Goal: Transaction & Acquisition: Subscribe to service/newsletter

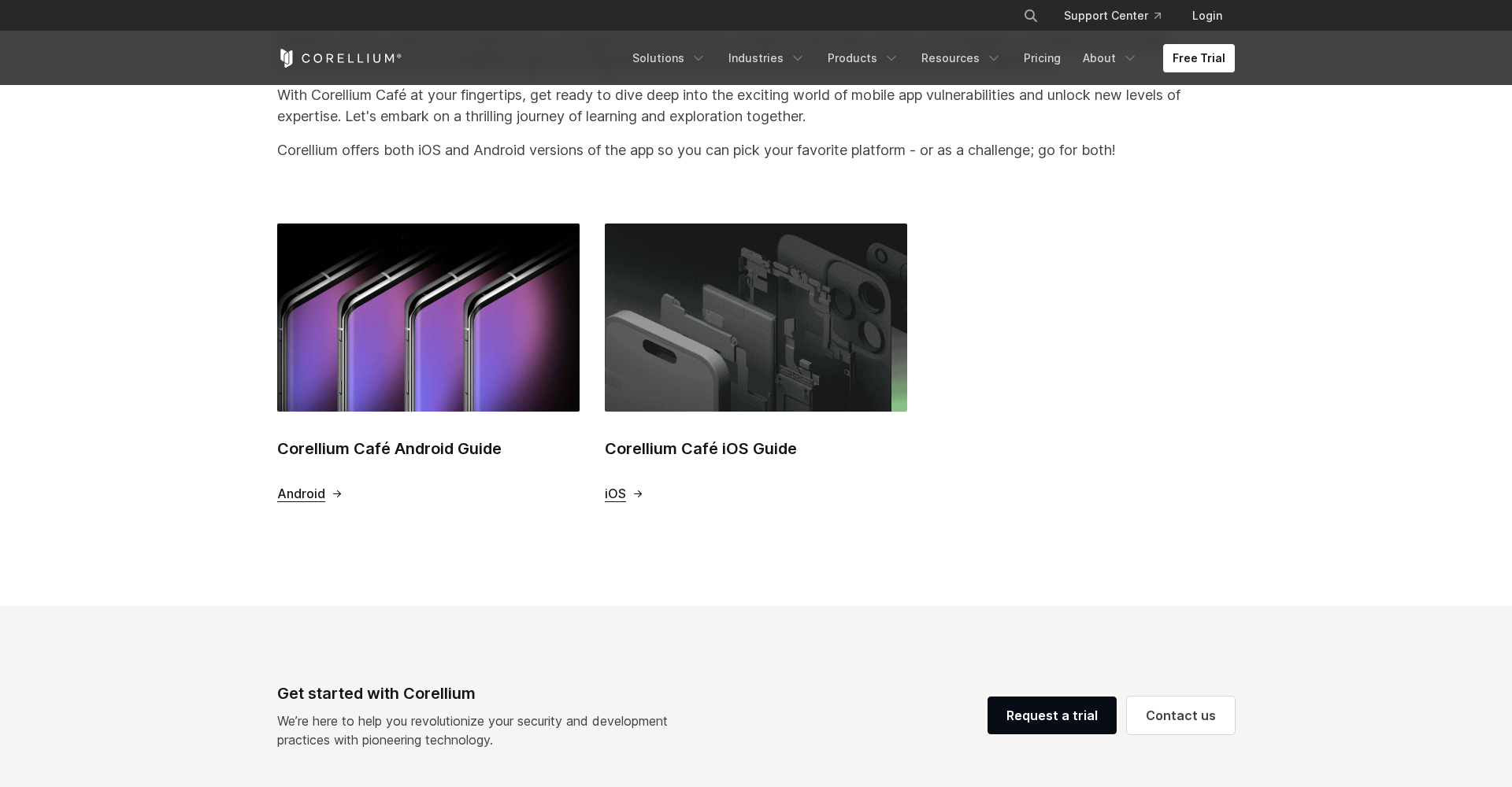
scroll to position [526, 0]
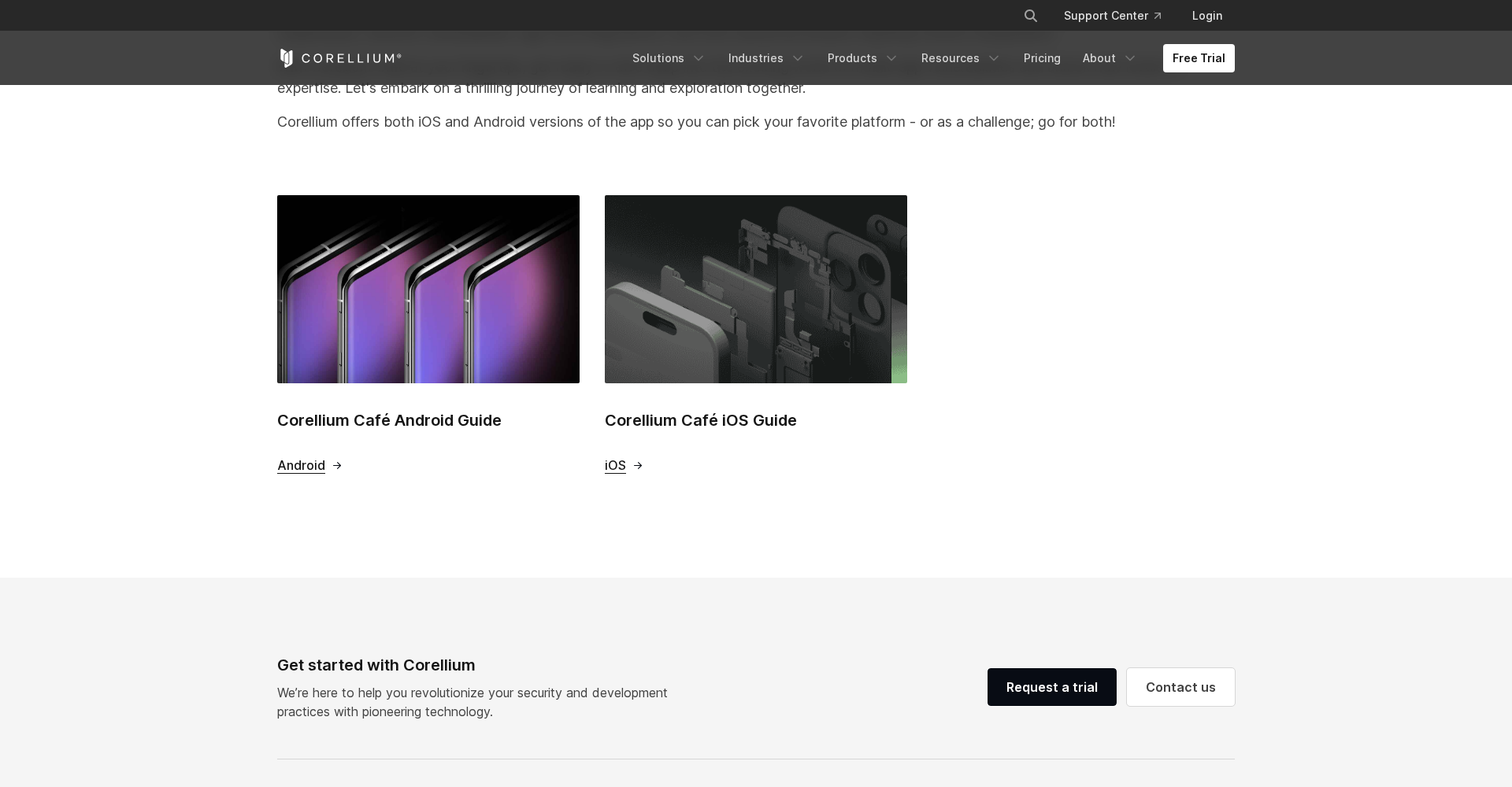
click at [613, 464] on span "iOS" at bounding box center [615, 465] width 21 height 17
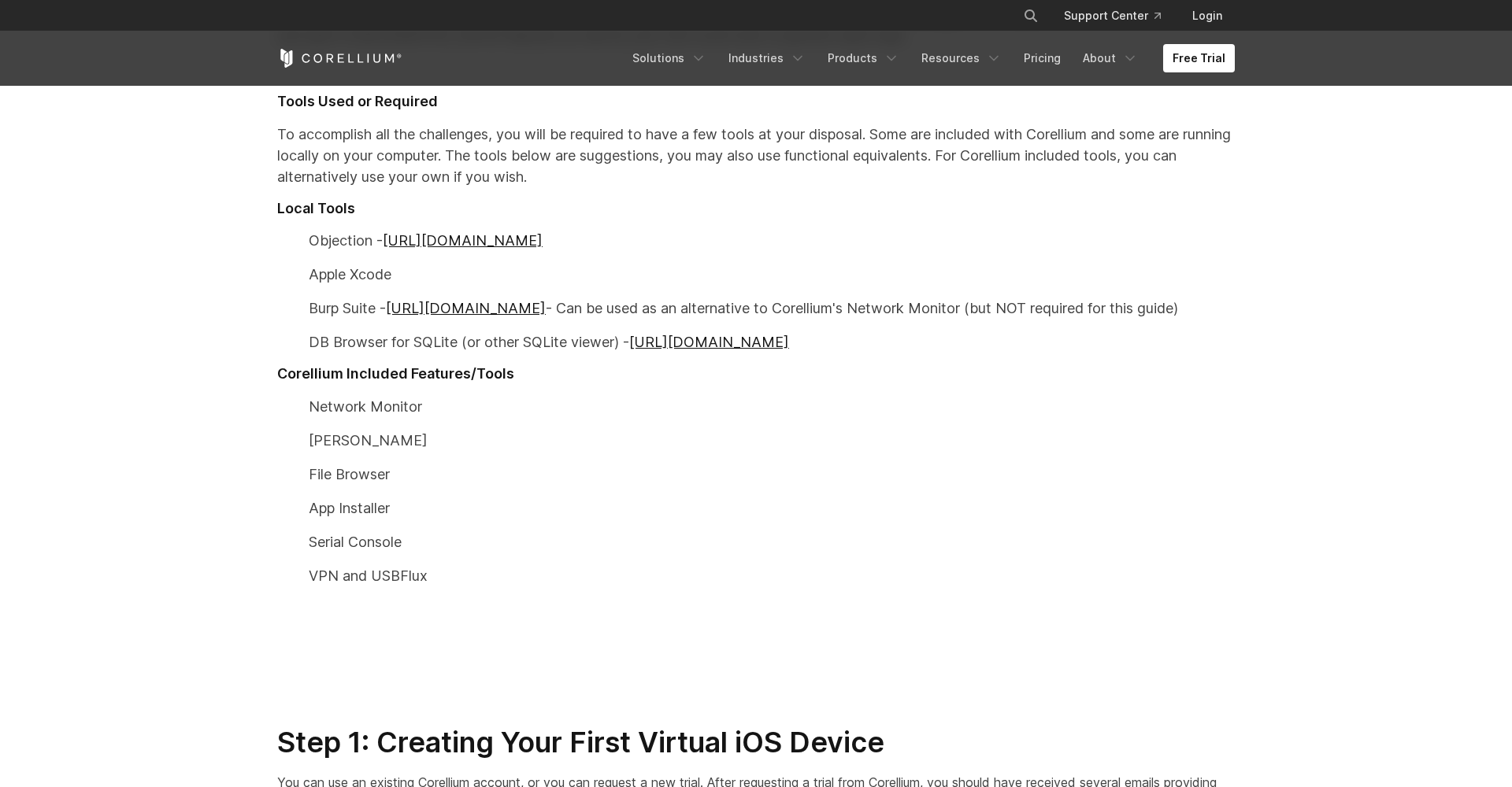
scroll to position [885, 0]
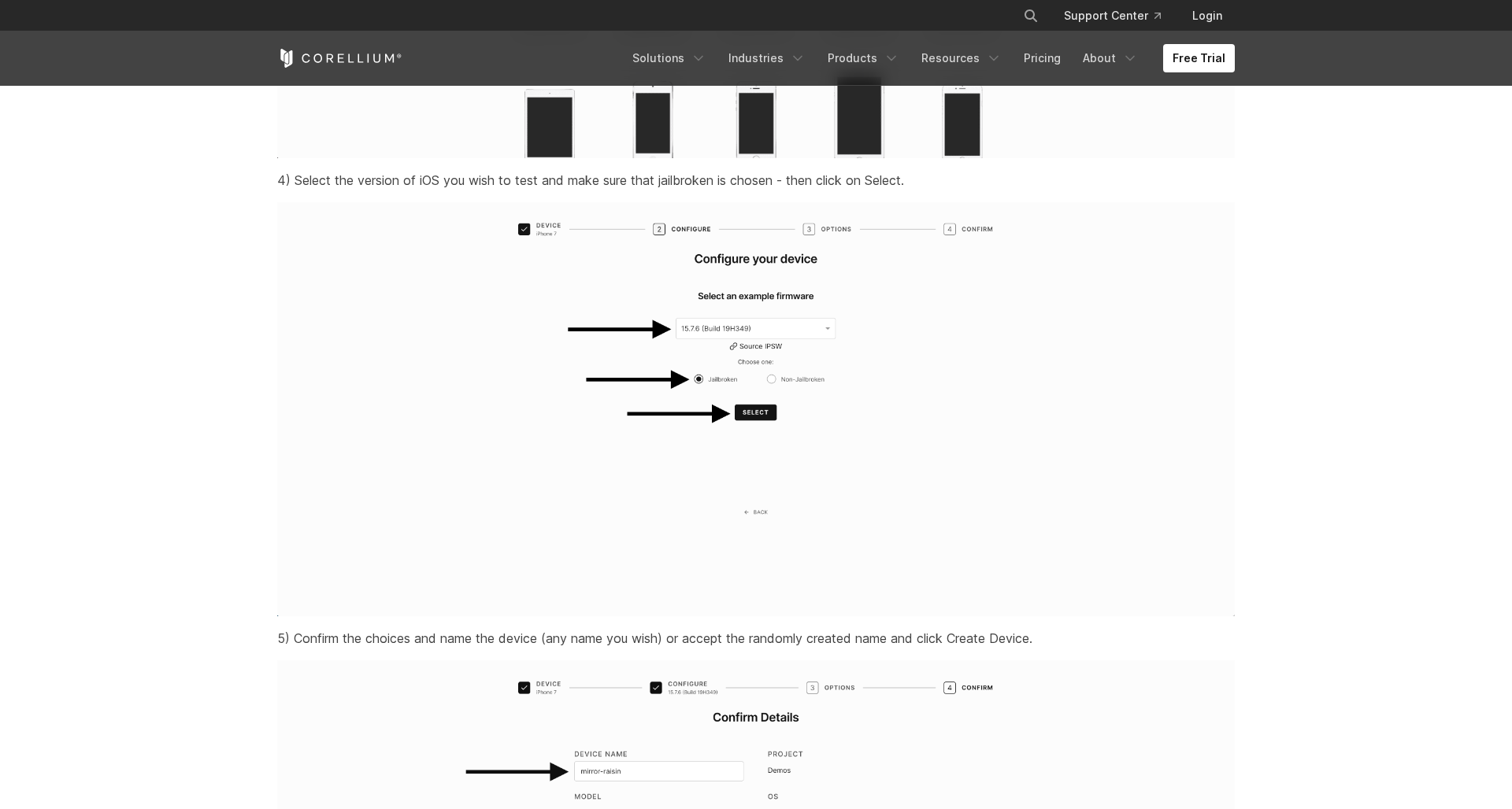
scroll to position [3361, 0]
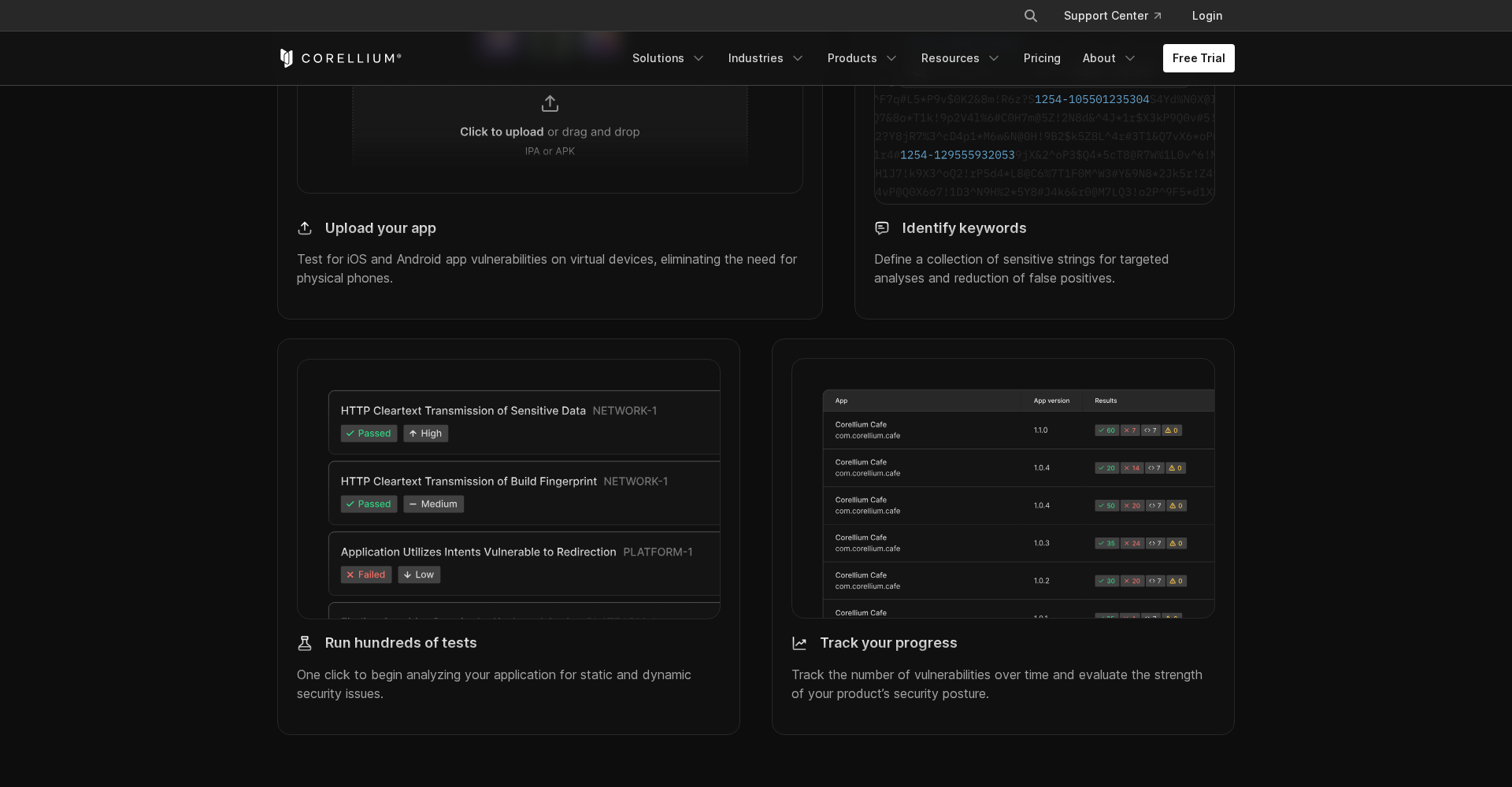
click at [715, 77] on div "Free Trial Solutions IoT" at bounding box center [755, 58] width 957 height 53
